Goal: Obtain resource: Download file/media

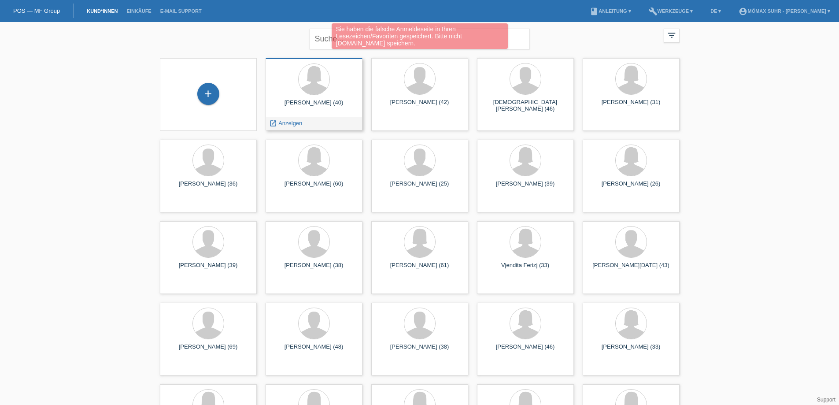
click at [314, 119] on div "launch Anzeigen" at bounding box center [314, 123] width 96 height 13
click at [313, 126] on div "launch Anzeigen" at bounding box center [314, 123] width 96 height 13
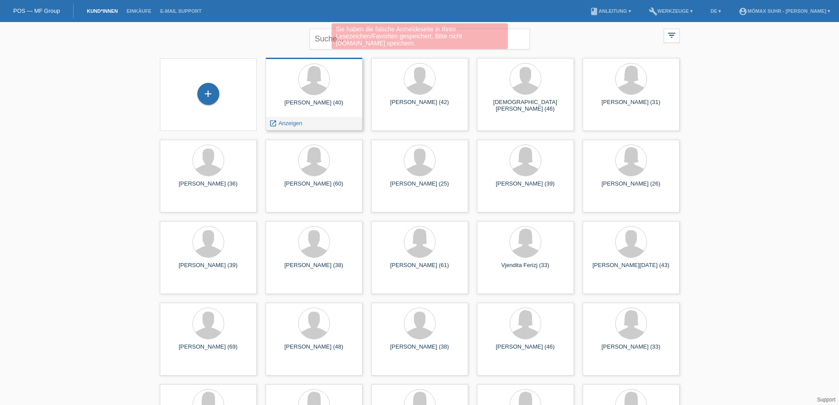
click at [293, 125] on span "Anzeigen" at bounding box center [290, 123] width 24 height 7
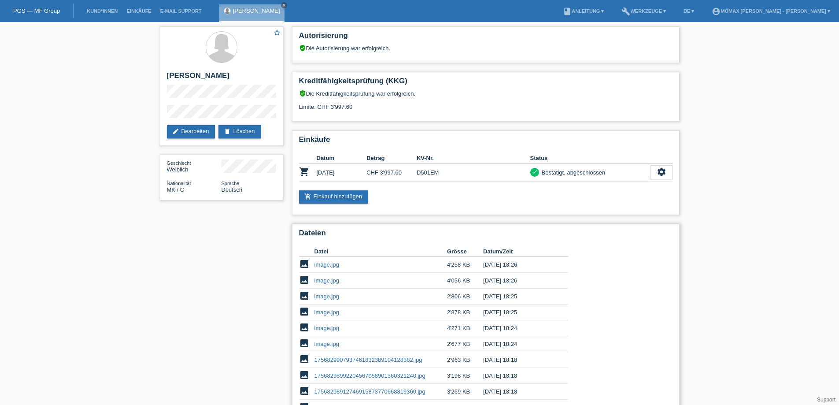
scroll to position [88, 0]
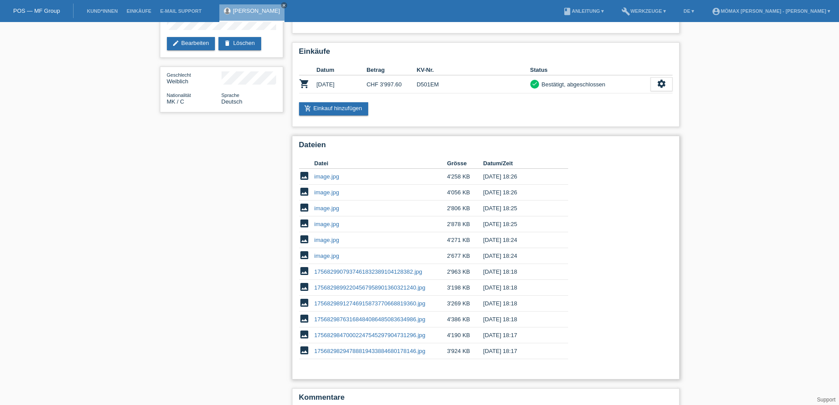
click at [321, 257] on link "image.jpg" at bounding box center [326, 255] width 25 height 7
